Goal: Information Seeking & Learning: Learn about a topic

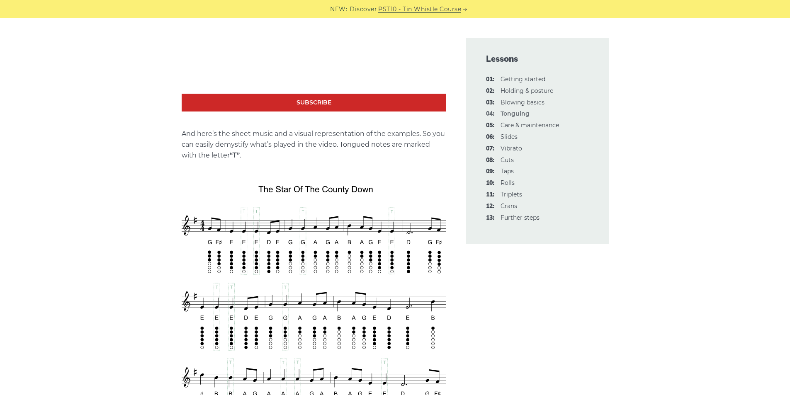
scroll to position [1283, 0]
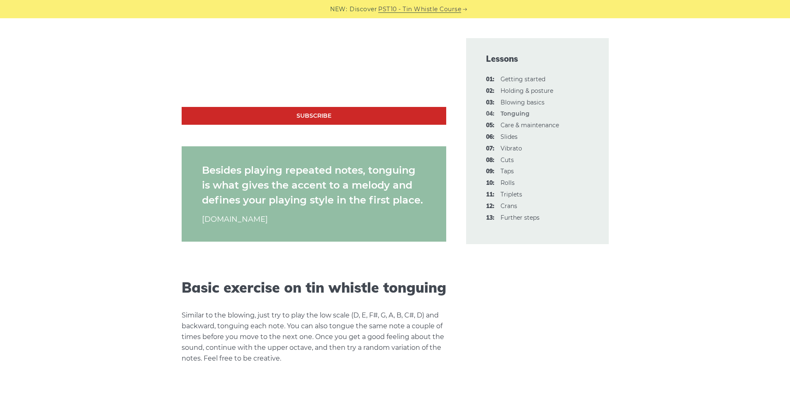
scroll to position [0, 0]
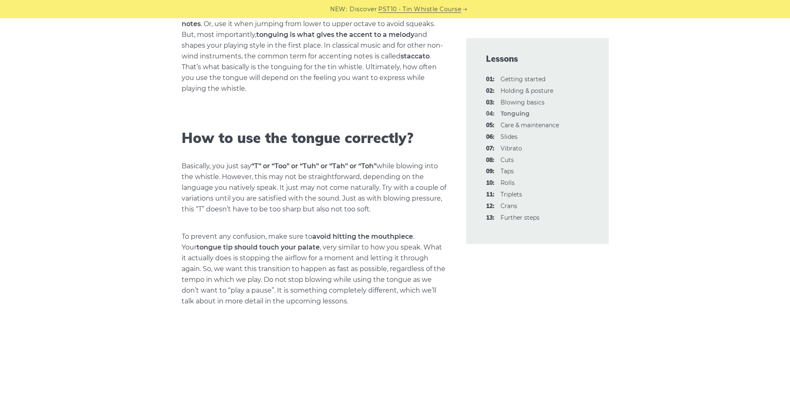
scroll to position [371, 0]
click at [507, 136] on link "06: Slides" at bounding box center [509, 136] width 17 height 7
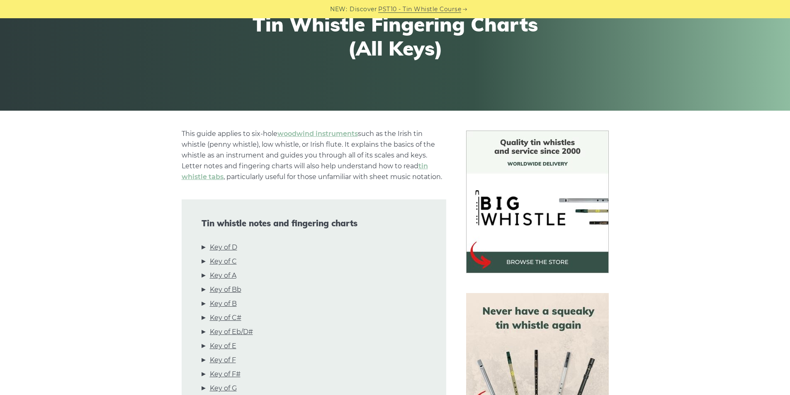
scroll to position [107, 0]
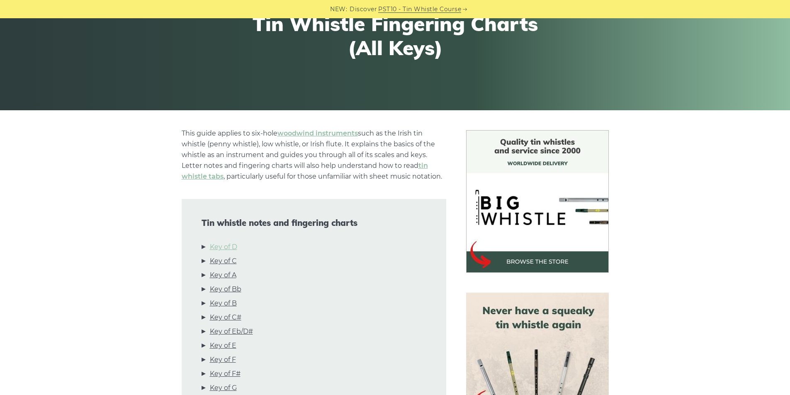
click at [224, 243] on link "Key of D" at bounding box center [223, 247] width 27 height 11
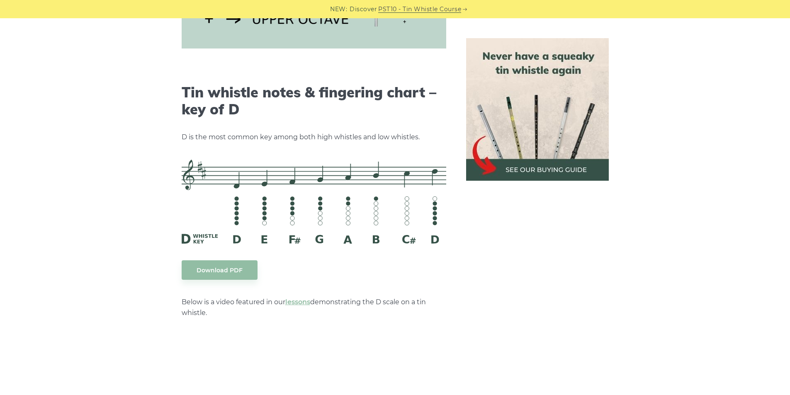
scroll to position [1293, 0]
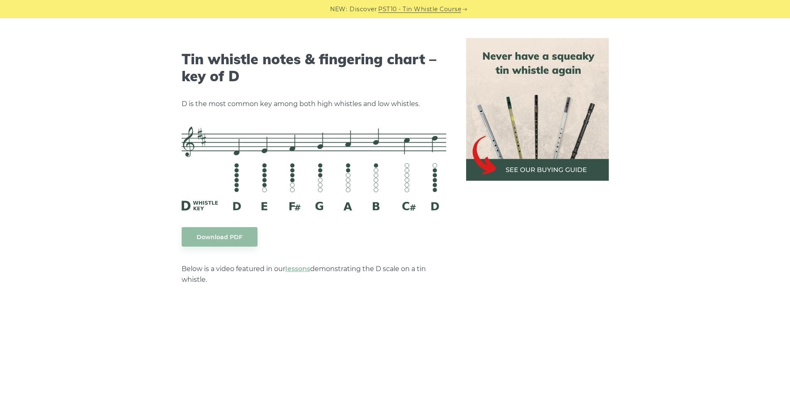
scroll to position [1272, 0]
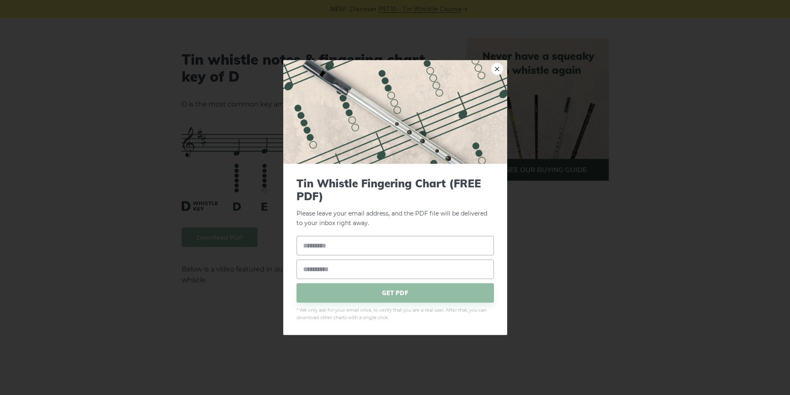
click at [228, 142] on div "× Tin Whistle Fingering Chart (FREE PDF) Please leave your email address, and t…" at bounding box center [395, 197] width 790 height 395
click at [492, 67] on link "×" at bounding box center [497, 69] width 12 height 12
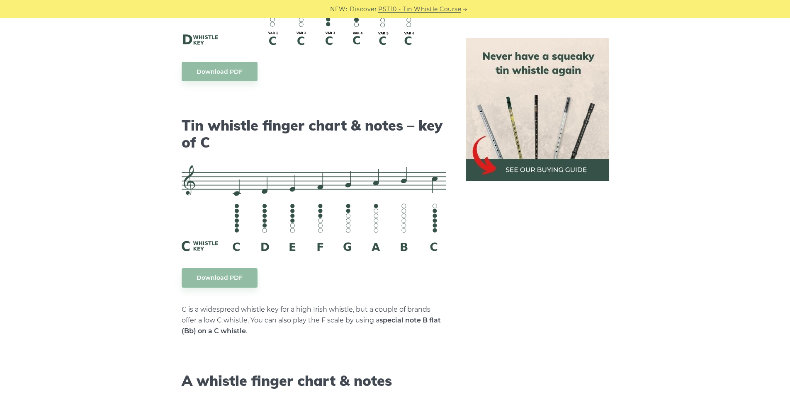
scroll to position [1992, 0]
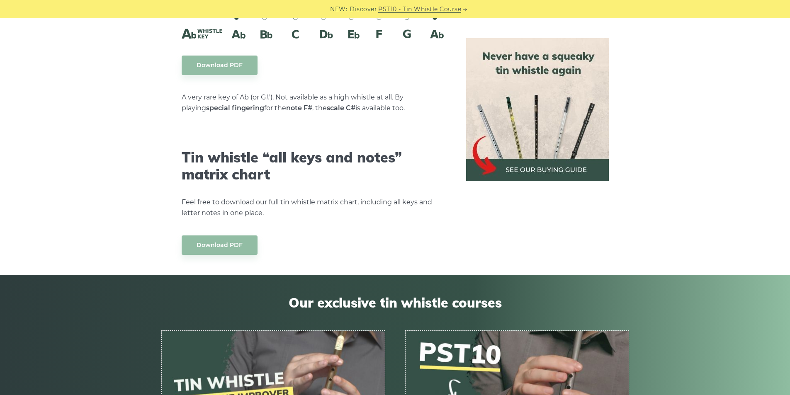
scroll to position [4920, 0]
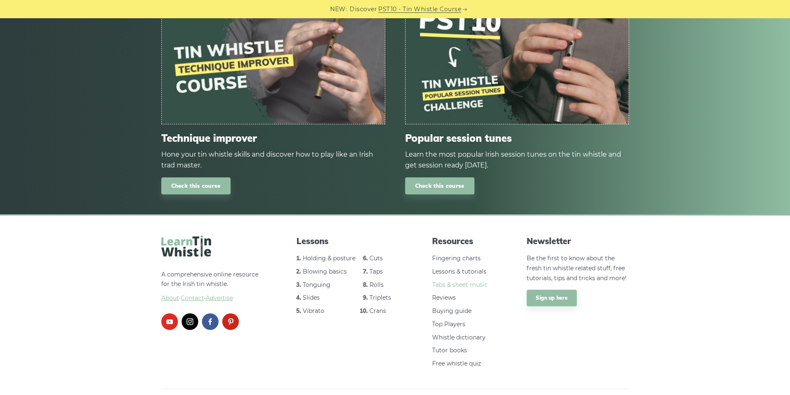
click at [448, 281] on link "Tabs & sheet music" at bounding box center [460, 284] width 56 height 7
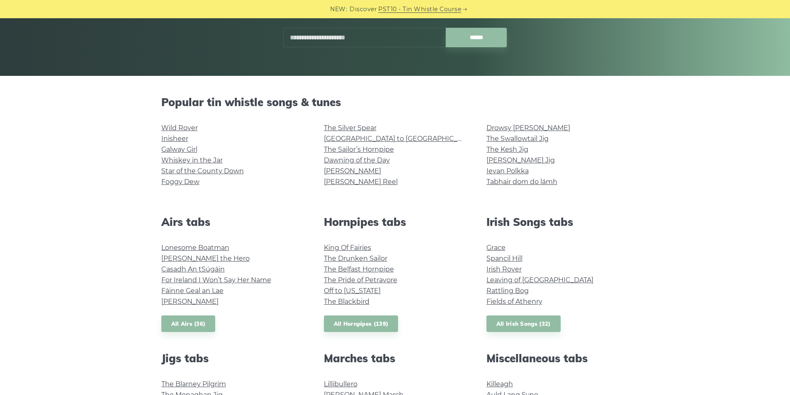
scroll to position [142, 0]
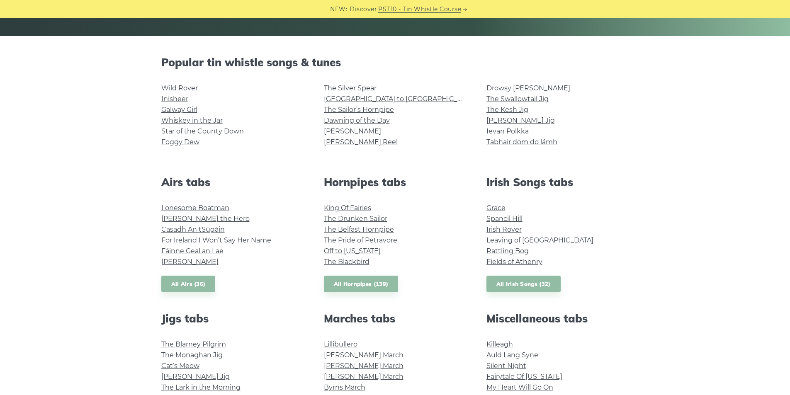
scroll to position [201, 0]
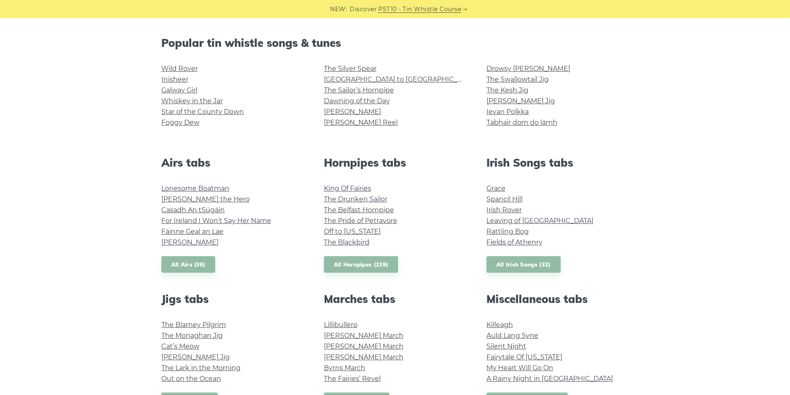
click at [654, 223] on div "Popular tin whistle songs & tunes Wild Rover Inisheer Galway Girl Whiskey in th…" at bounding box center [395, 370] width 790 height 667
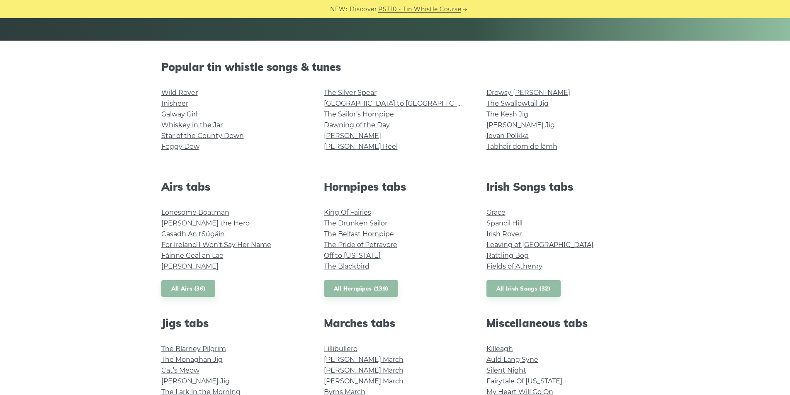
scroll to position [177, 0]
click at [119, 134] on div "Popular tin whistle songs & tunes Wild Rover Inisheer Galway Girl Whiskey in th…" at bounding box center [395, 394] width 790 height 667
click at [183, 145] on link "Foggy Dew" at bounding box center [180, 147] width 38 height 8
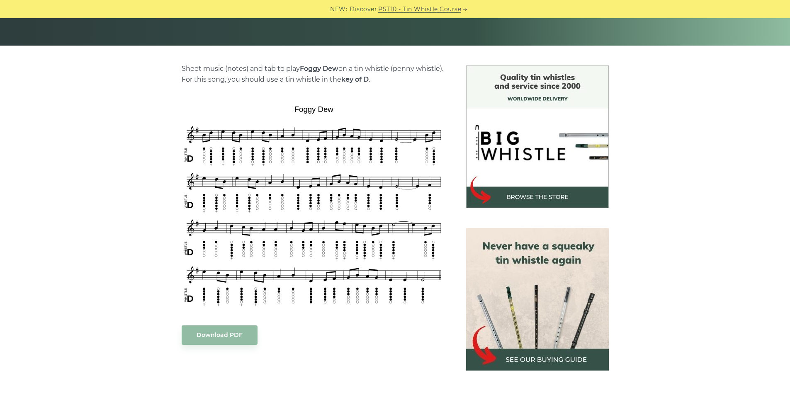
scroll to position [185, 0]
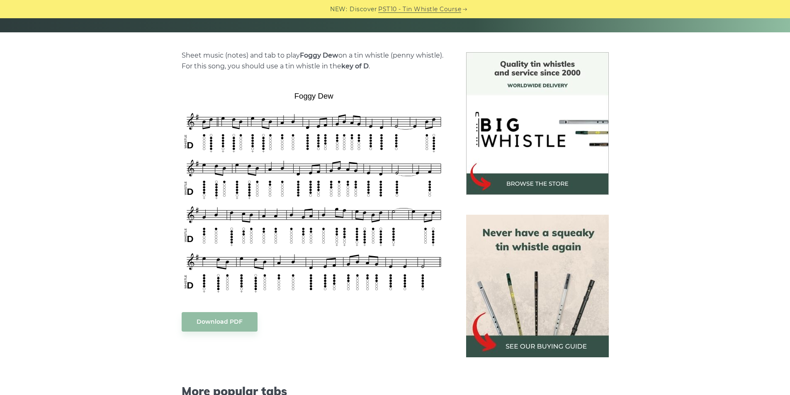
click at [140, 253] on div "Sheet music (notes) and tab to play Foggy Dew on a tin whistle (penny whistle).…" at bounding box center [395, 329] width 790 height 554
click at [112, 125] on div "Sheet music (notes) and tab to play Foggy Dew on a tin whistle (penny whistle).…" at bounding box center [395, 329] width 790 height 554
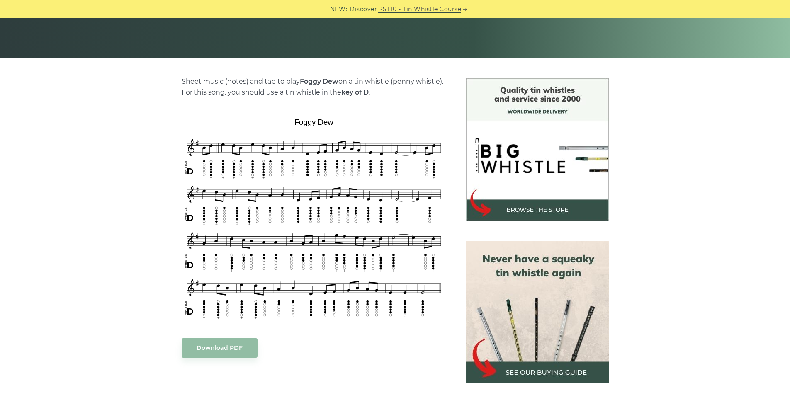
scroll to position [161, 0]
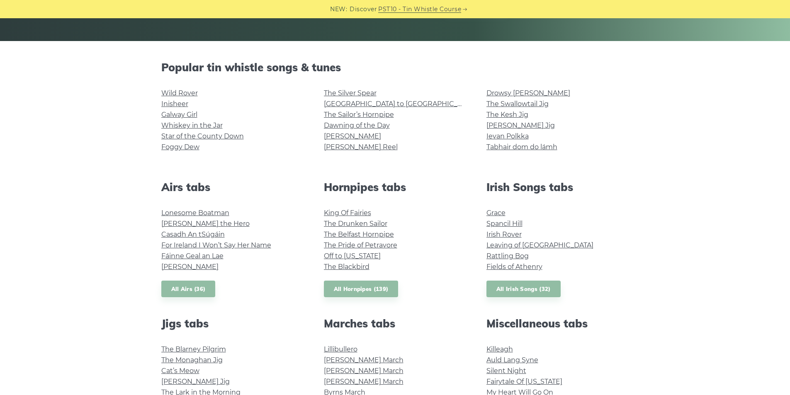
click at [89, 192] on div "Popular tin whistle songs & tunes Wild Rover Inisheer Galway Girl Whiskey in th…" at bounding box center [395, 394] width 790 height 667
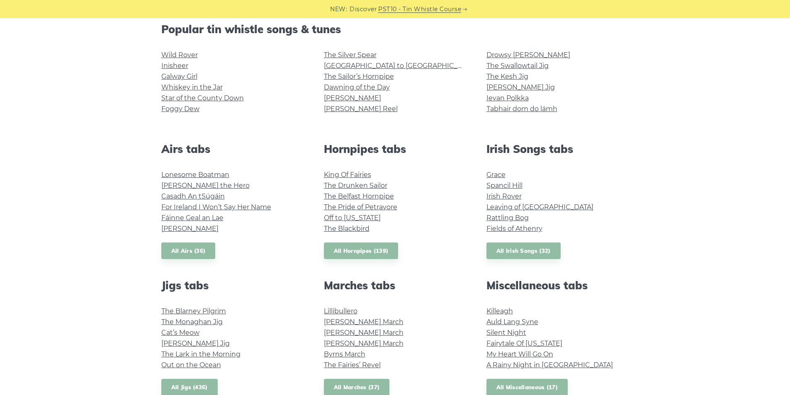
scroll to position [215, 0]
click at [180, 88] on link "Whiskey in the Jar" at bounding box center [191, 87] width 61 height 8
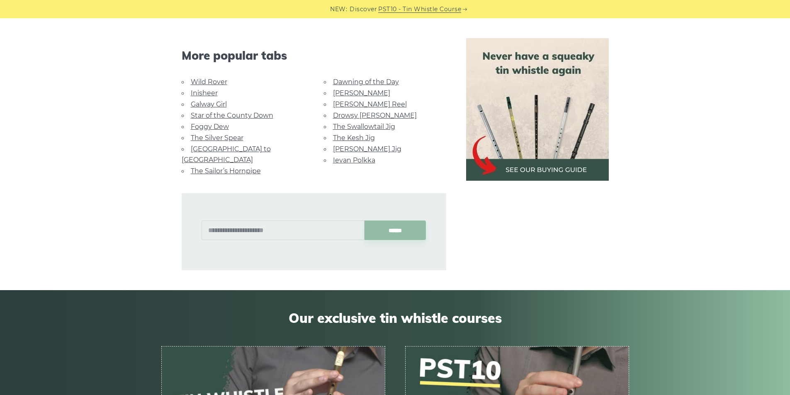
scroll to position [524, 0]
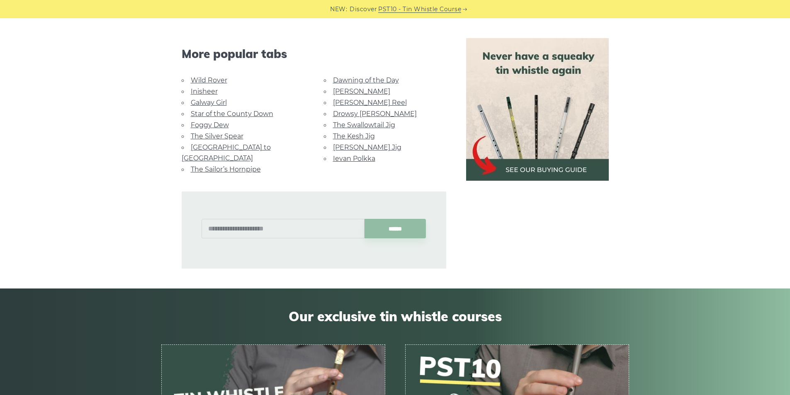
click at [366, 116] on link "Drowsy [PERSON_NAME]" at bounding box center [375, 114] width 84 height 8
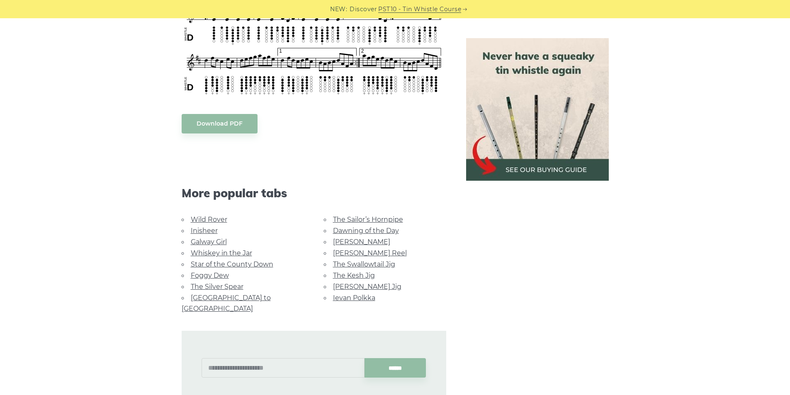
scroll to position [443, 0]
click at [355, 169] on div "More popular tabs" at bounding box center [314, 182] width 285 height 64
click at [526, 307] on aside at bounding box center [537, 96] width 163 height 602
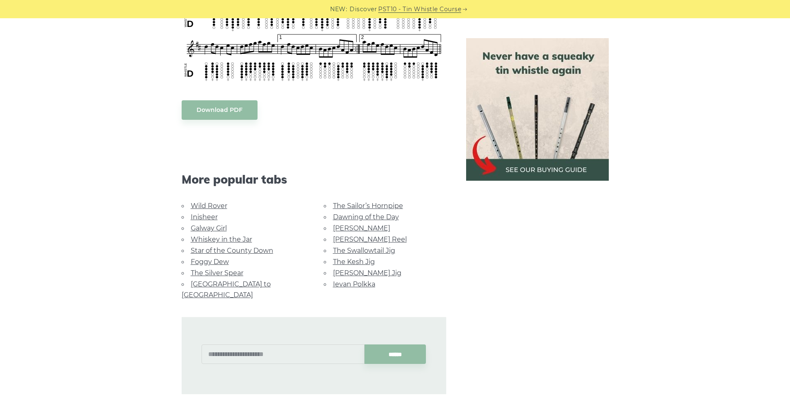
scroll to position [456, 0]
click at [505, 252] on aside at bounding box center [537, 82] width 163 height 602
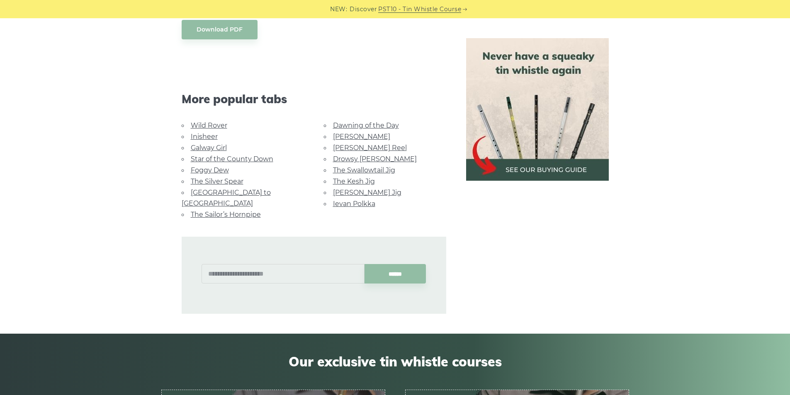
scroll to position [476, 0]
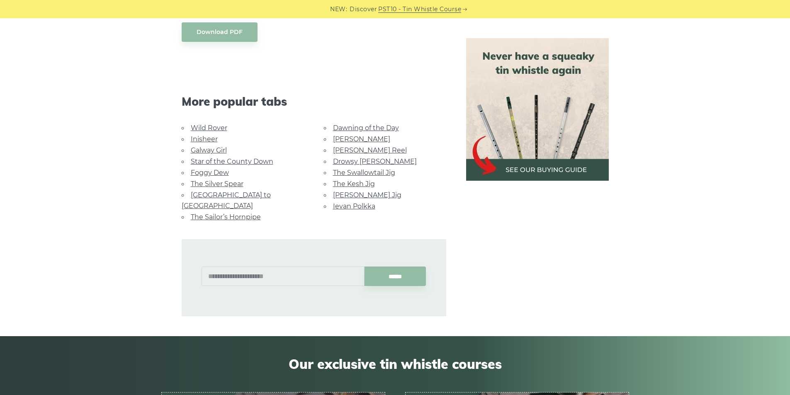
click at [354, 78] on div "More popular tabs" at bounding box center [314, 91] width 285 height 64
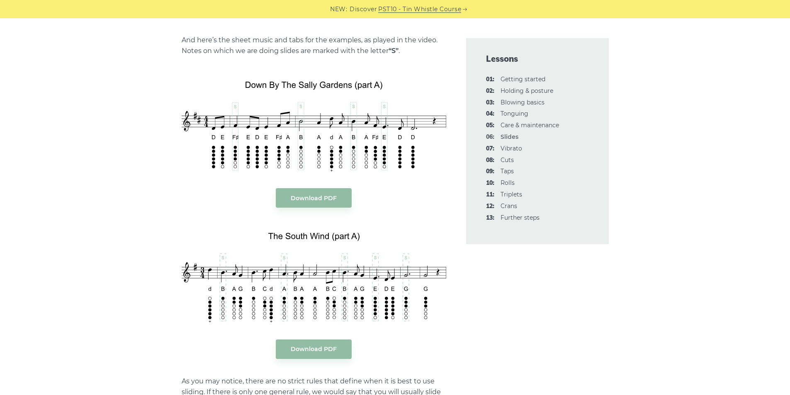
scroll to position [944, 0]
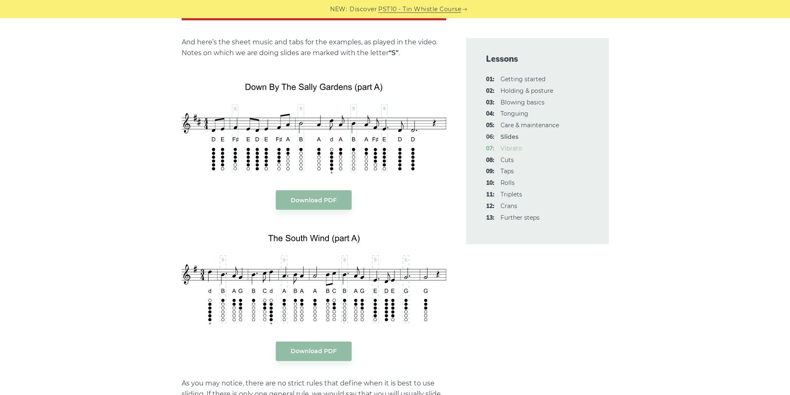
click at [518, 149] on link "07: Vibrato" at bounding box center [512, 148] width 22 height 7
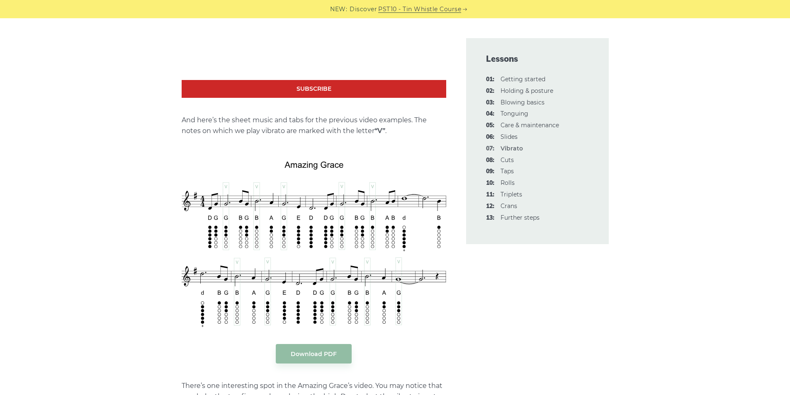
scroll to position [1531, 0]
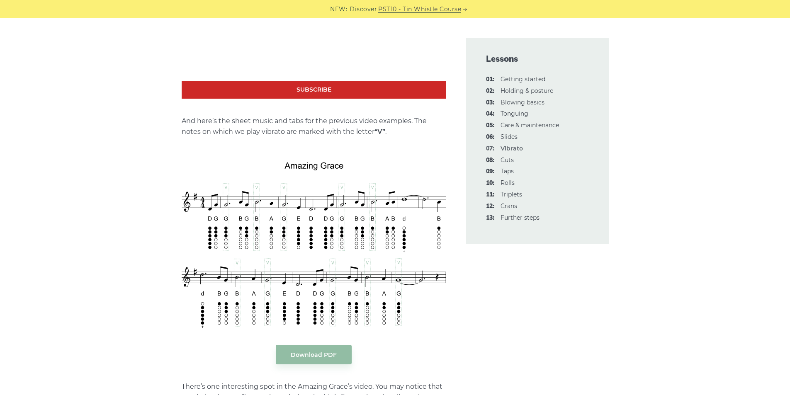
click at [142, 201] on div "Using vibrato on a tin whistle is probably not the favorite technique among Iri…" at bounding box center [395, 53] width 508 height 2694
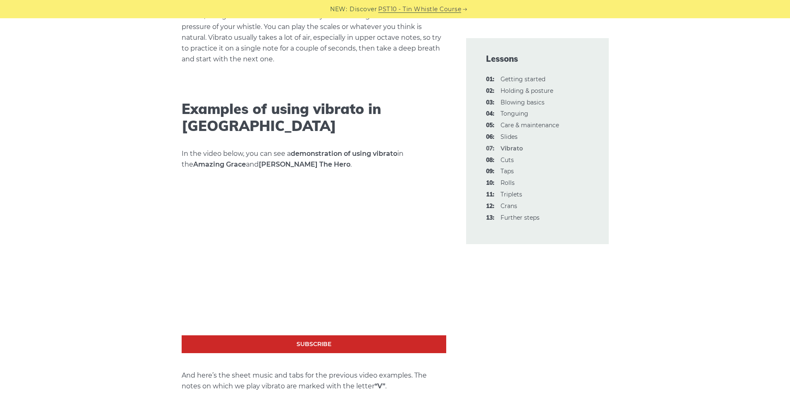
scroll to position [1300, 0]
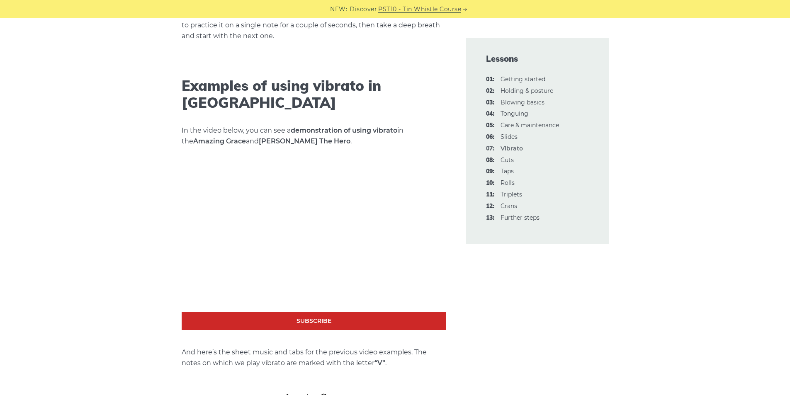
click at [128, 199] on div "Using vibrato on a tin whistle is probably not the favorite technique among Iri…" at bounding box center [395, 285] width 790 height 2694
click at [134, 200] on div "Using vibrato on a tin whistle is probably not the favorite technique among Iri…" at bounding box center [395, 285] width 790 height 2694
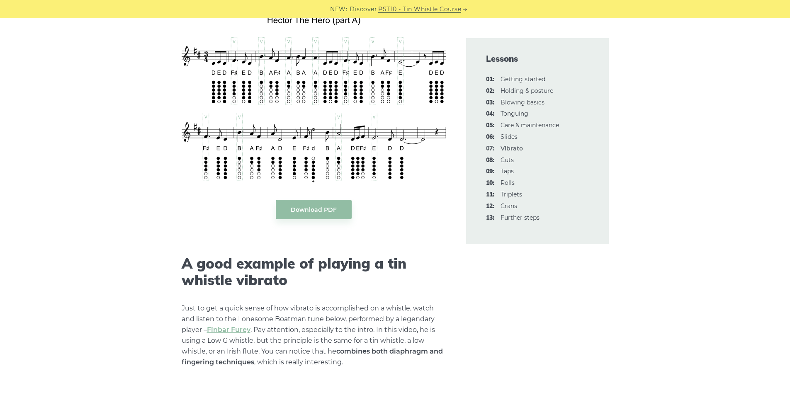
scroll to position [1988, 0]
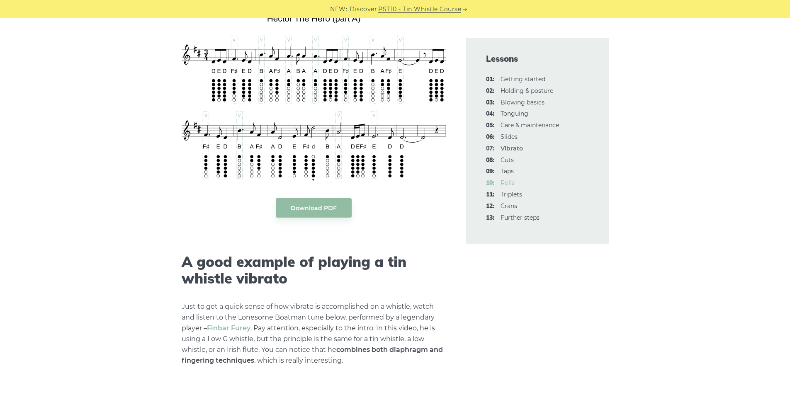
click at [504, 183] on link "10: Rolls" at bounding box center [508, 182] width 14 height 7
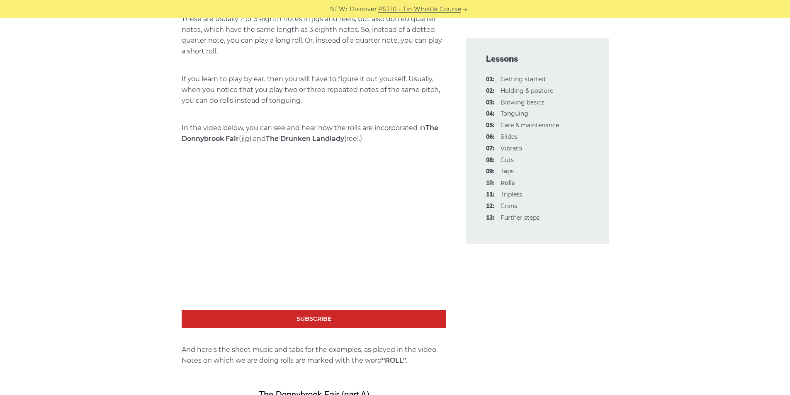
scroll to position [1067, 0]
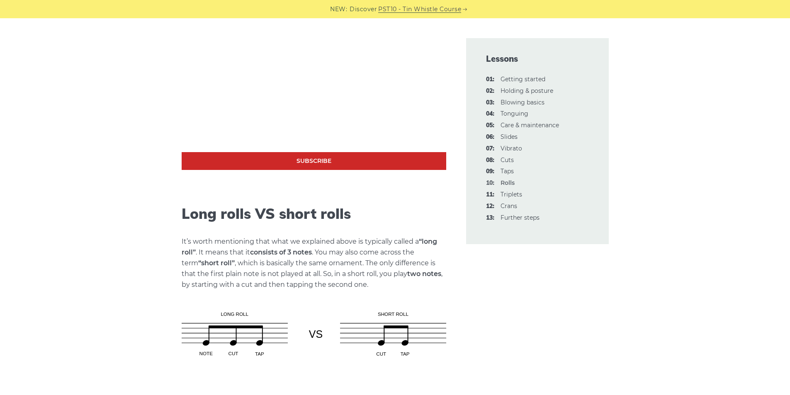
scroll to position [604, 0]
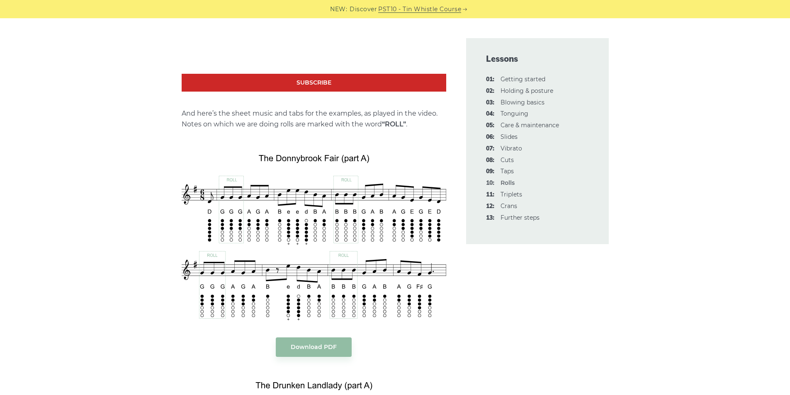
scroll to position [1304, 0]
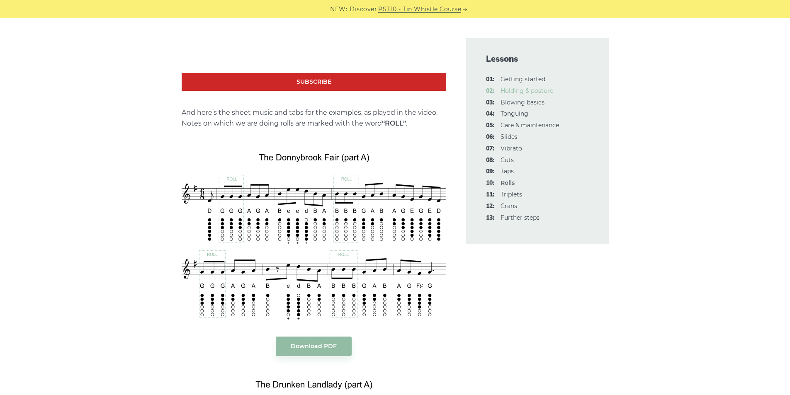
click at [519, 90] on link "02: Holding & posture" at bounding box center [527, 90] width 53 height 7
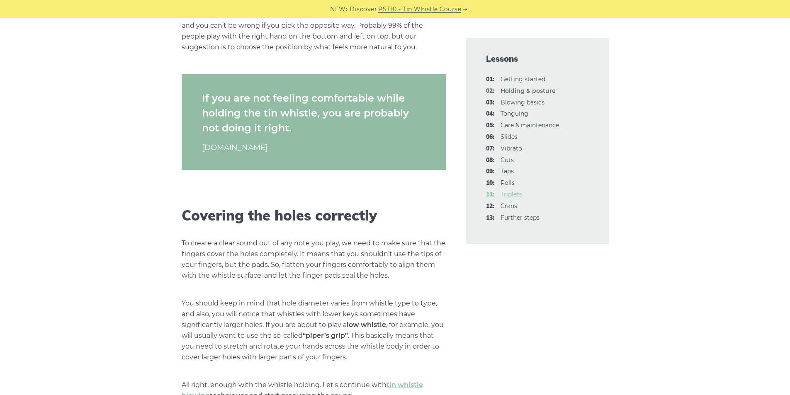
scroll to position [924, 0]
click at [514, 100] on link "03: Blowing basics" at bounding box center [523, 102] width 44 height 7
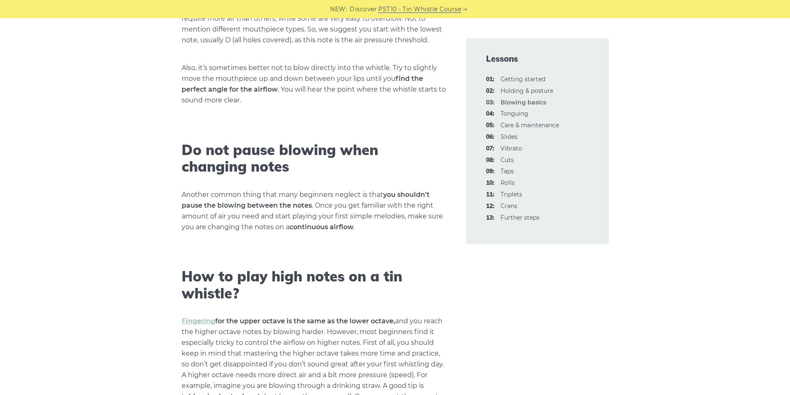
scroll to position [1007, 0]
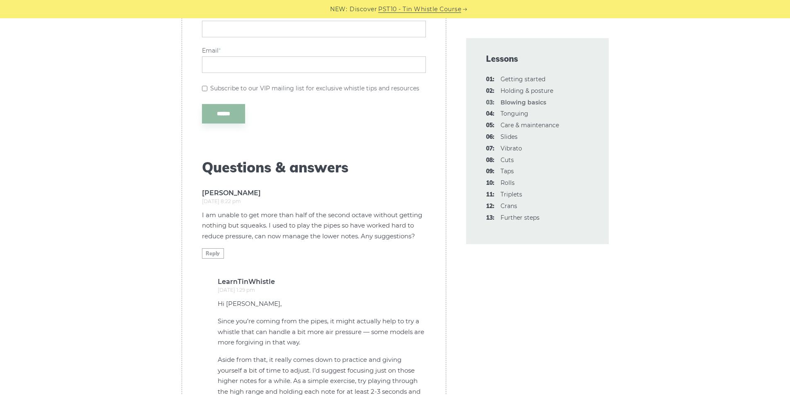
scroll to position [1972, 0]
